Goal: Task Accomplishment & Management: Manage account settings

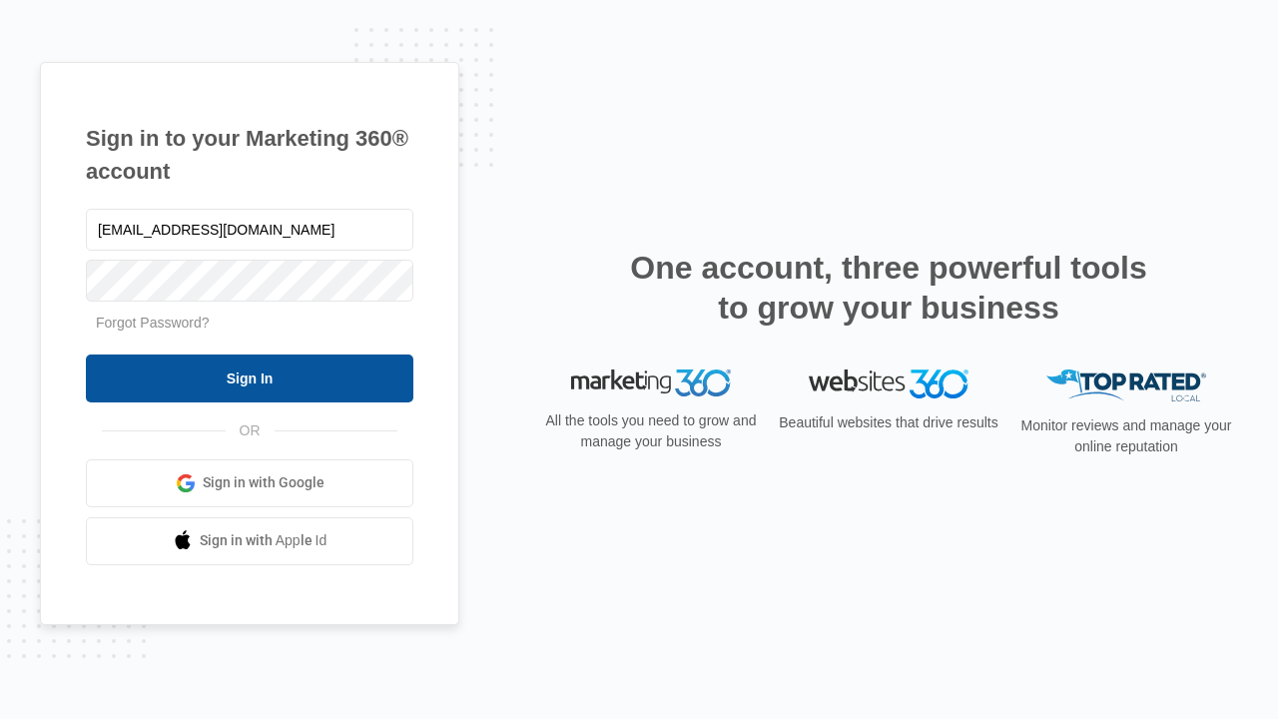
click at [250, 377] on input "Sign In" at bounding box center [249, 378] width 327 height 48
